Goal: Check status: Check status

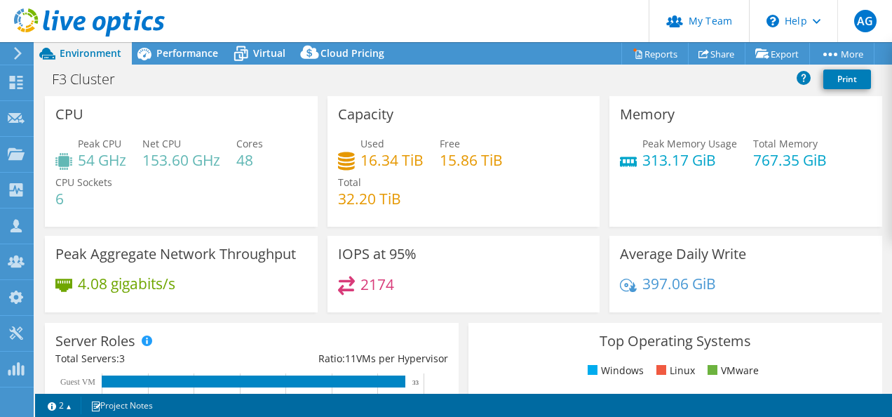
select select "USD"
click at [38, 21] on icon at bounding box center [89, 22] width 151 height 29
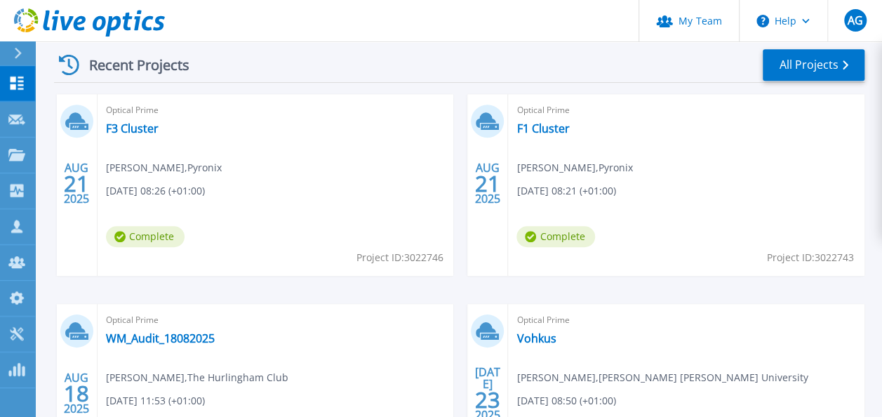
scroll to position [281, 0]
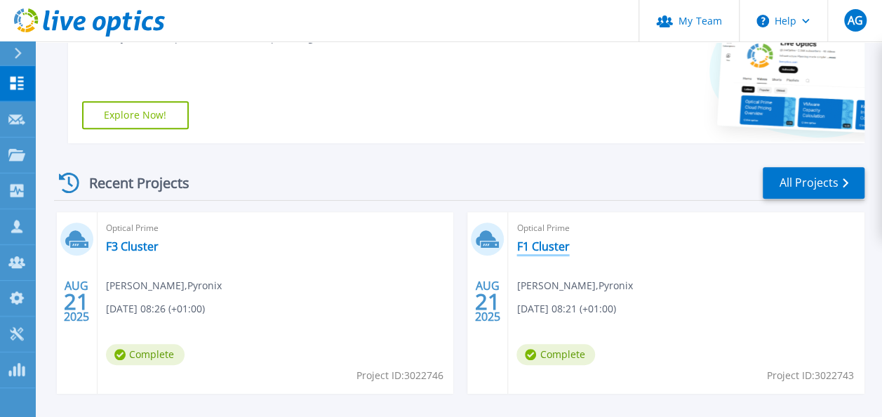
click at [547, 247] on link "F1 Cluster" at bounding box center [542, 246] width 53 height 14
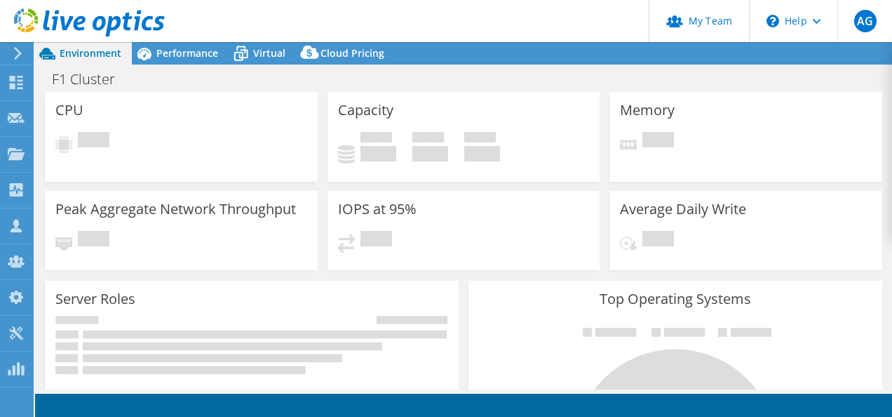
select select "EULondon"
select select "GBP"
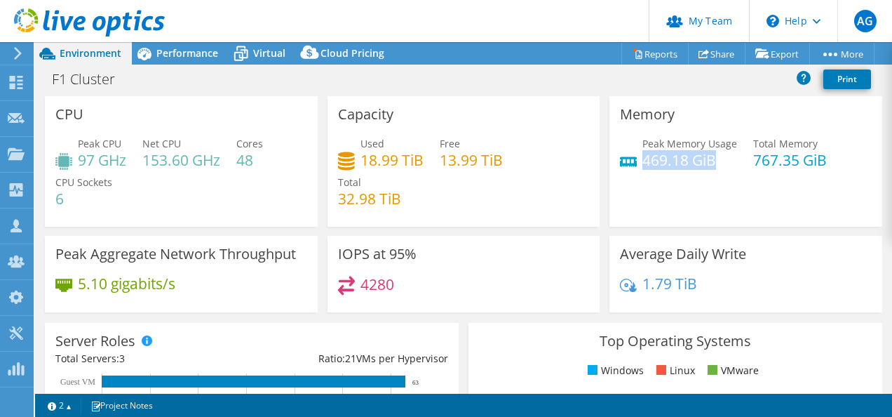
drag, startPoint x: 639, startPoint y: 157, endPoint x: 714, endPoint y: 156, distance: 75.1
click at [714, 156] on h4 "469.18 GiB" at bounding box center [690, 159] width 95 height 15
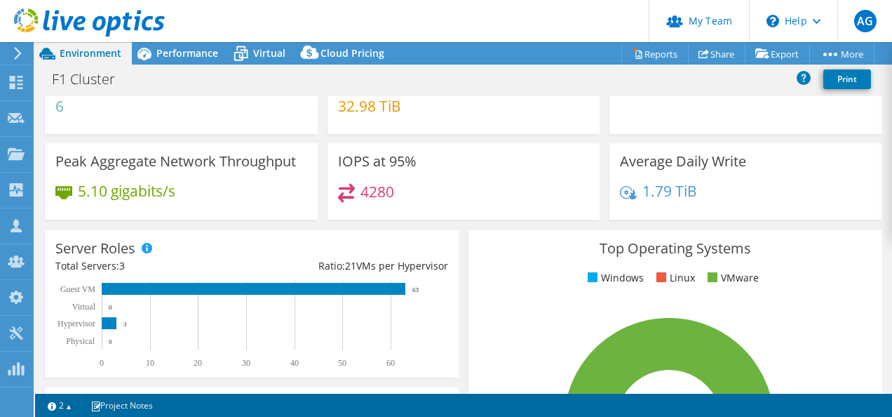
scroll to position [140, 0]
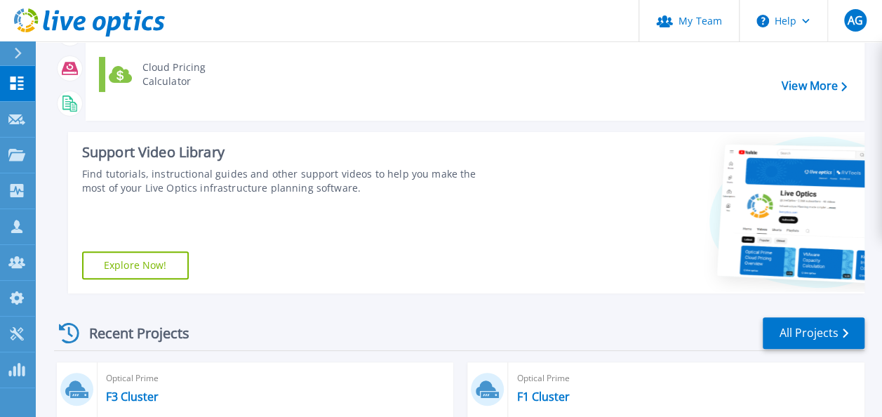
scroll to position [351, 0]
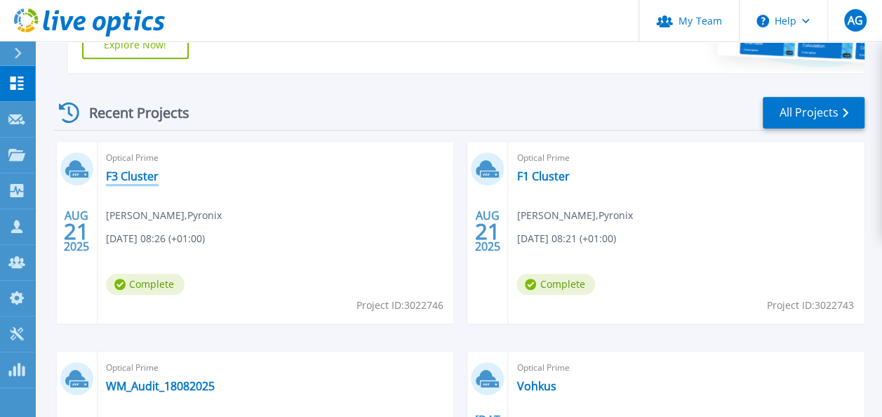
drag, startPoint x: 112, startPoint y: 173, endPoint x: 126, endPoint y: 175, distance: 13.4
click at [112, 173] on link "F3 Cluster" at bounding box center [132, 176] width 53 height 14
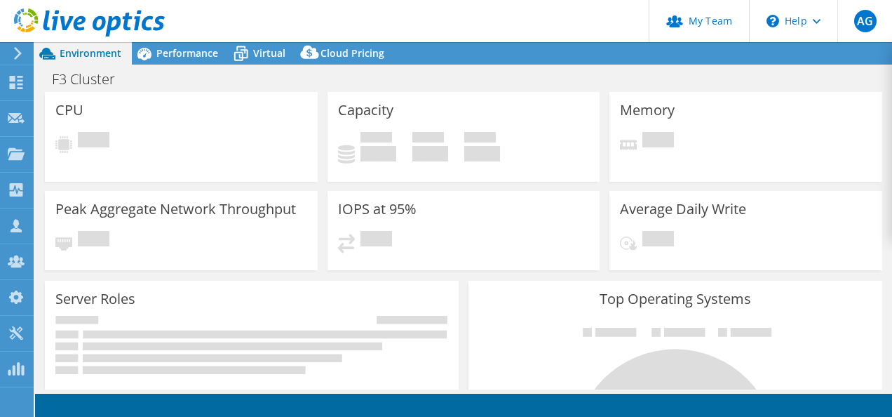
select select "EULondon"
select select "GBP"
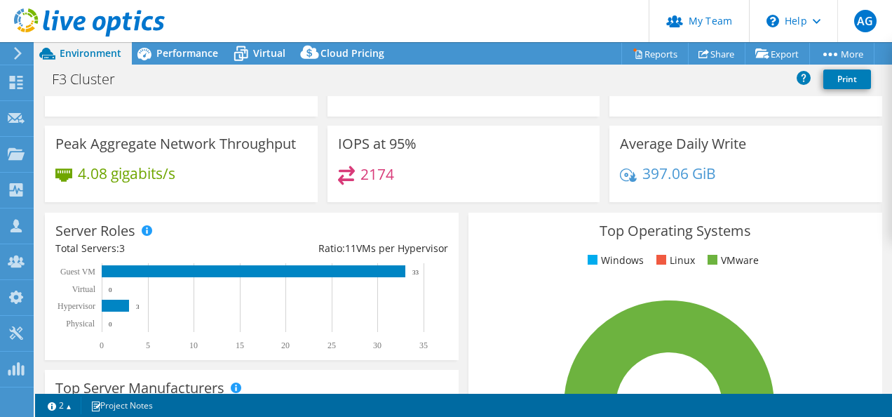
scroll to position [140, 0]
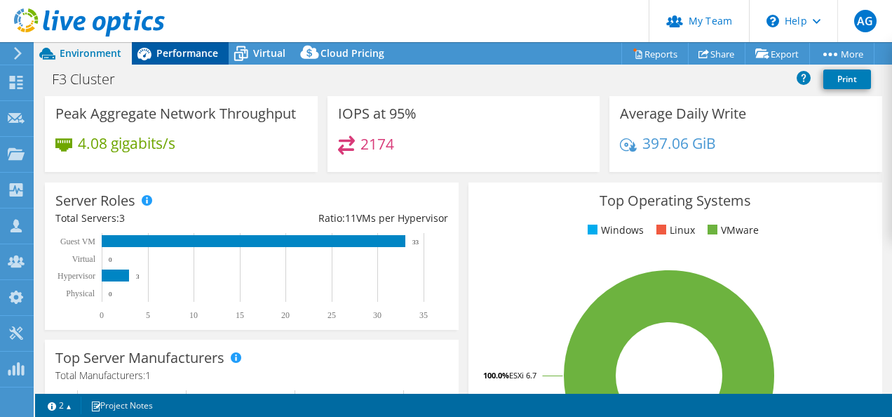
click at [199, 51] on span "Performance" at bounding box center [187, 52] width 62 height 13
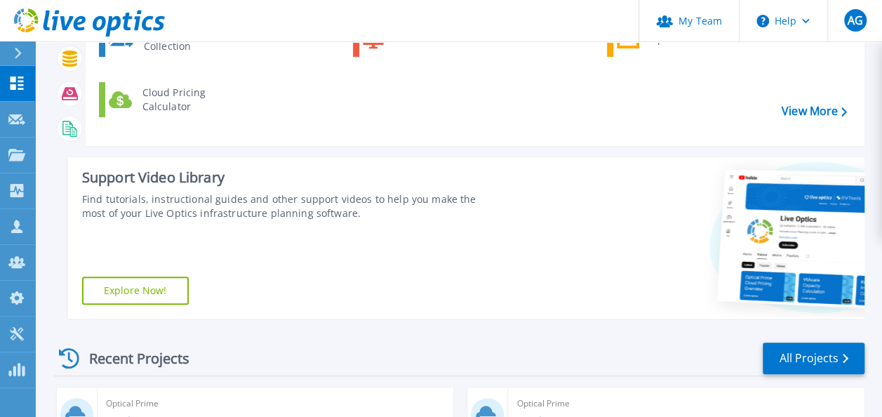
scroll to position [351, 0]
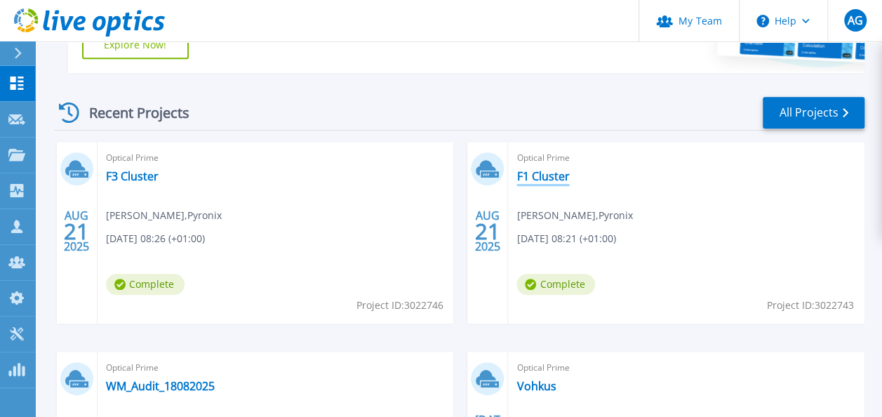
click at [545, 180] on link "F1 Cluster" at bounding box center [542, 176] width 53 height 14
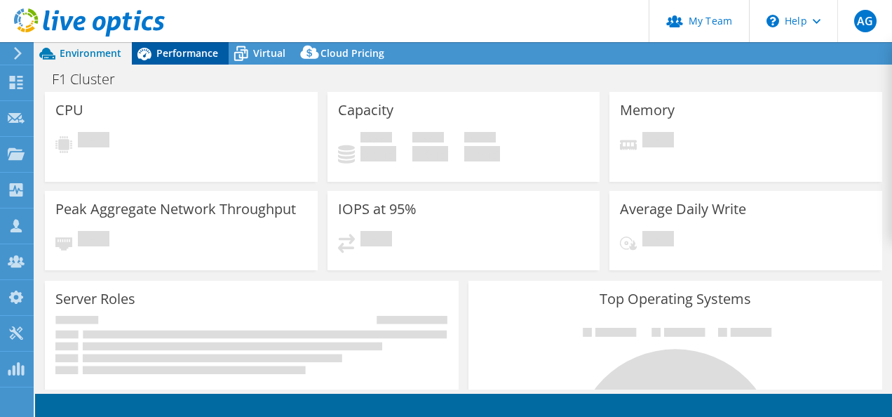
click at [196, 48] on span "Performance" at bounding box center [187, 52] width 62 height 13
select select "EULondon"
select select "GBP"
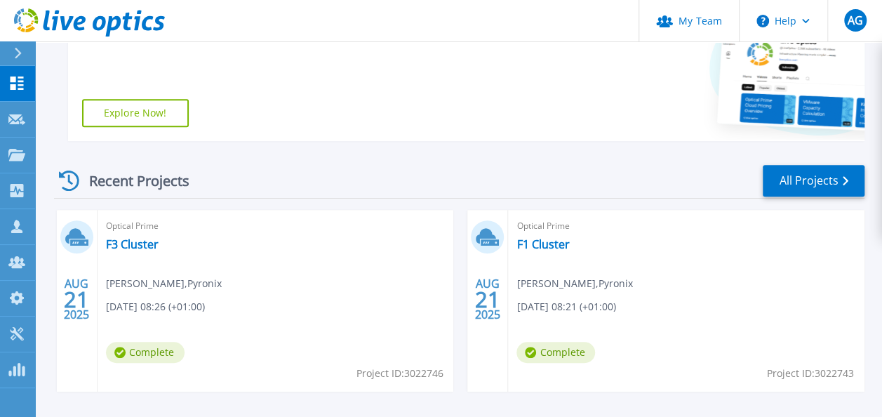
scroll to position [351, 0]
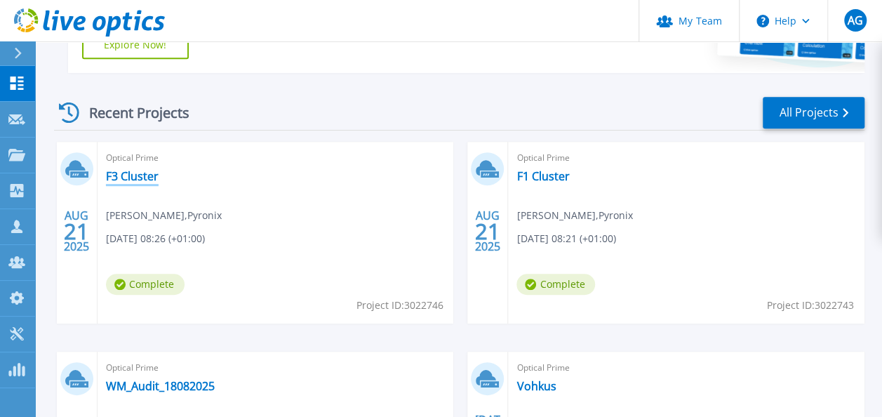
click at [131, 175] on link "F3 Cluster" at bounding box center [132, 176] width 53 height 14
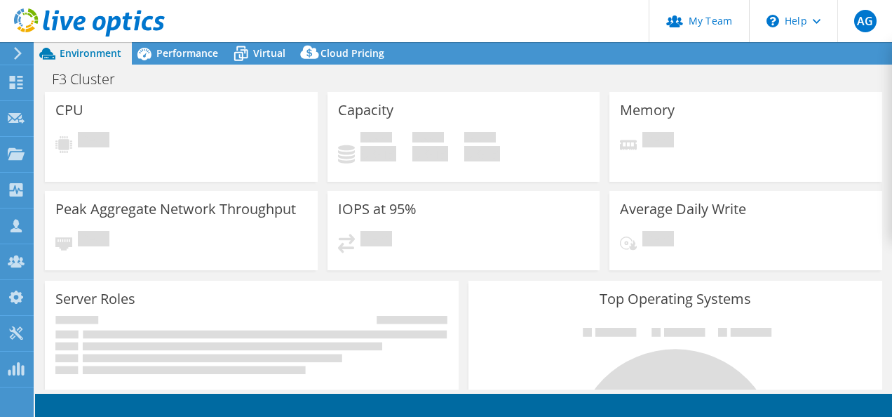
select select "EULondon"
select select "GBP"
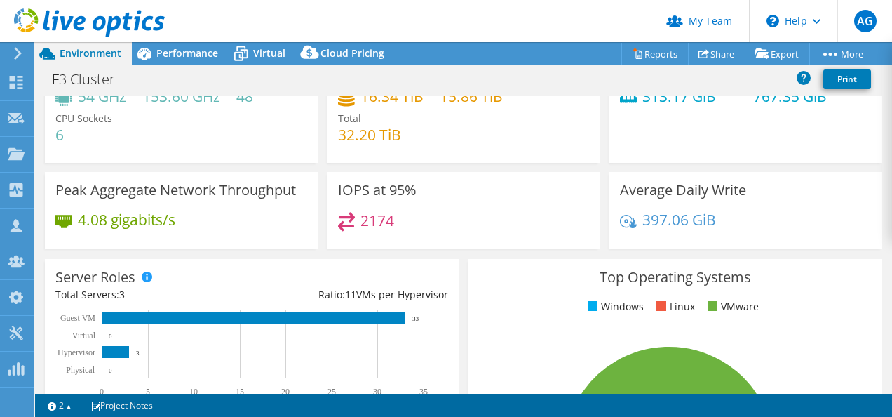
scroll to position [140, 0]
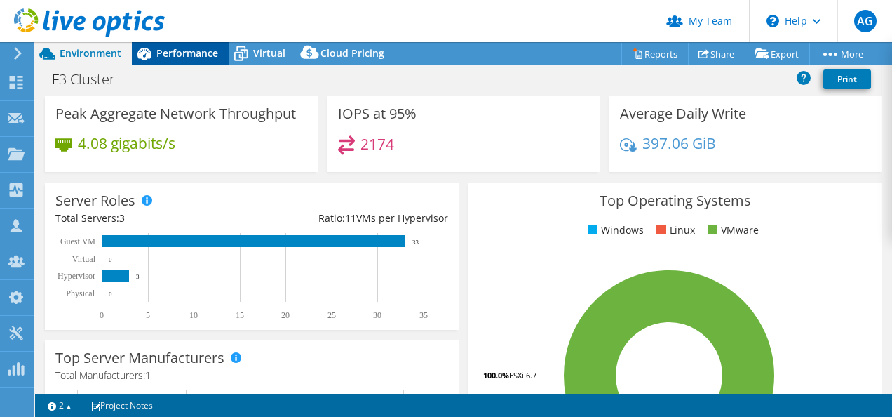
click at [181, 49] on span "Performance" at bounding box center [187, 52] width 62 height 13
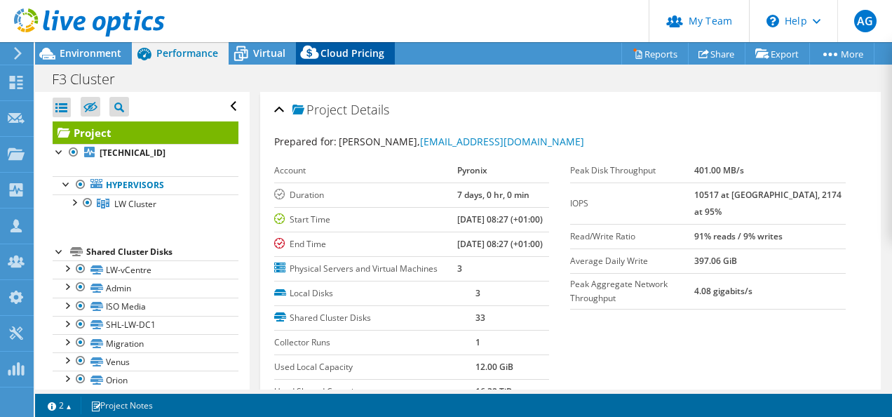
scroll to position [0, 0]
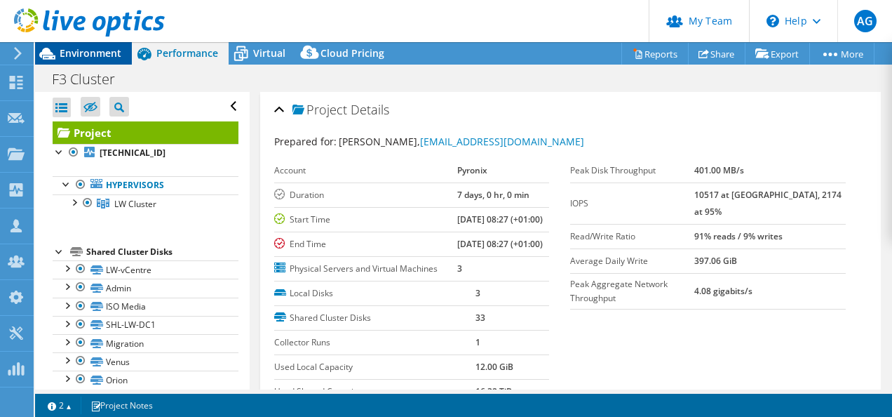
click at [101, 58] on span "Environment" at bounding box center [91, 52] width 62 height 13
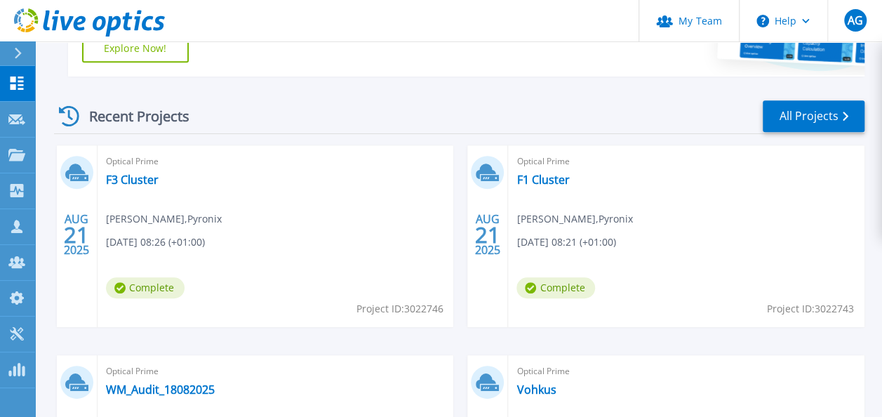
scroll to position [351, 0]
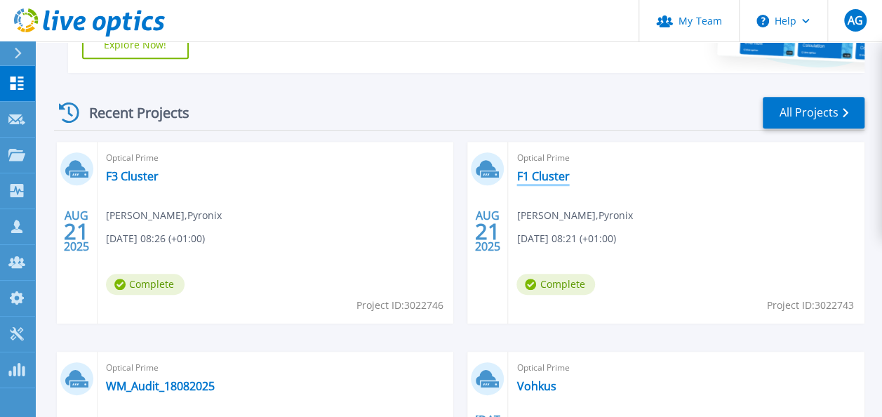
click at [529, 169] on link "F1 Cluster" at bounding box center [542, 176] width 53 height 14
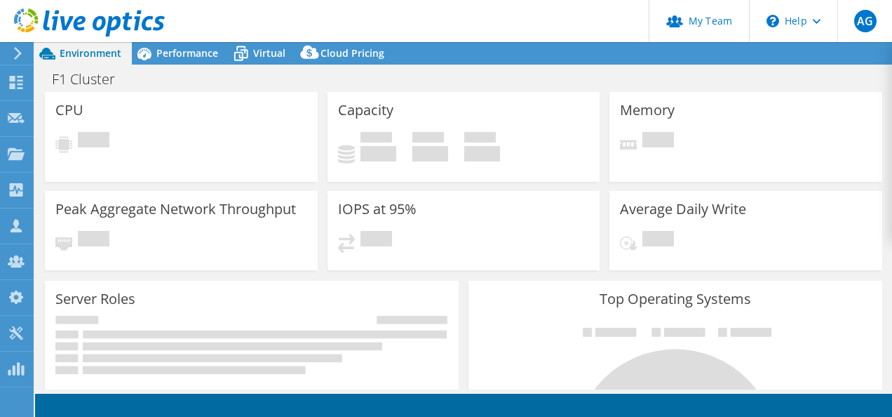
select select "USD"
select select "EULondon"
select select "GBP"
